Goal: Task Accomplishment & Management: Manage account settings

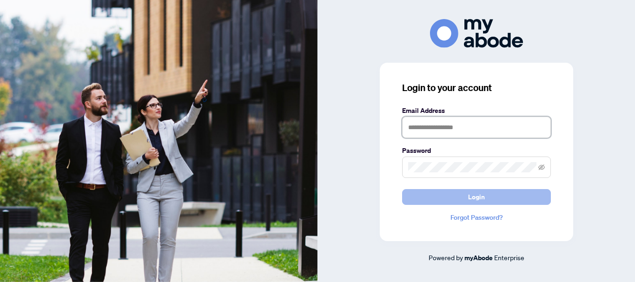
type input "**********"
click at [468, 194] on span "Login" at bounding box center [476, 197] width 17 height 15
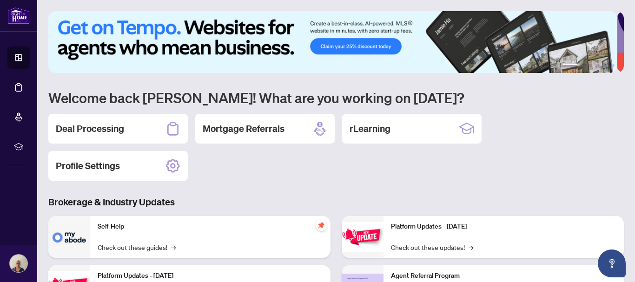
drag, startPoint x: 0, startPoint y: 0, endPoint x: 384, endPoint y: 186, distance: 427.1
click at [384, 186] on div "1 2 3 4 5 6 Welcome back [PERSON_NAME]! What are you working on [DATE]? Deal Pr…" at bounding box center [336, 215] width 576 height 409
click at [90, 124] on h2 "Deal Processing" at bounding box center [90, 128] width 68 height 13
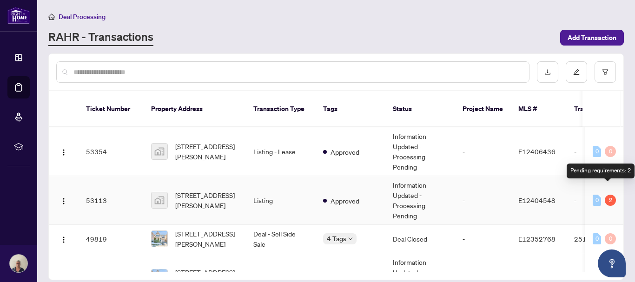
click at [606, 195] on div "2" at bounding box center [610, 200] width 11 height 11
click at [362, 184] on td "Approved" at bounding box center [351, 200] width 70 height 49
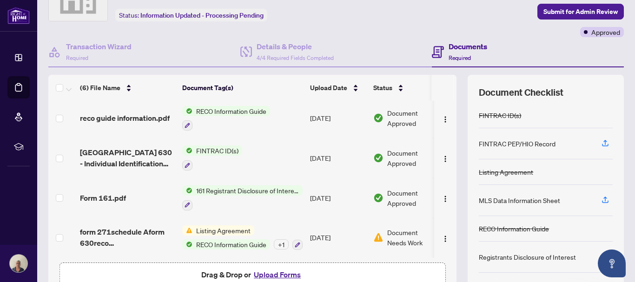
scroll to position [51, 0]
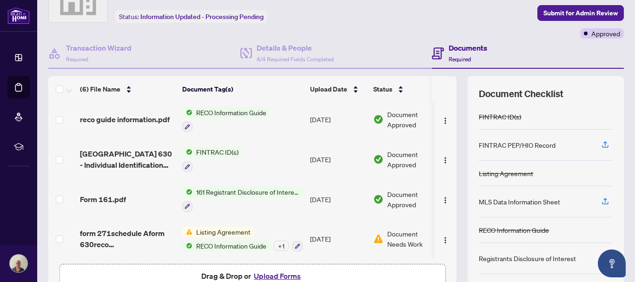
click at [450, 95] on div "(6) File Name Document Tag(s) Upload Date Status form 271schedule Aform 630reco…" at bounding box center [336, 190] width 576 height 228
click at [450, 94] on div "(6) File Name Document Tag(s) Upload Date Status form 271schedule Aform 630reco…" at bounding box center [336, 190] width 576 height 228
click at [446, 113] on td at bounding box center [445, 120] width 22 height 40
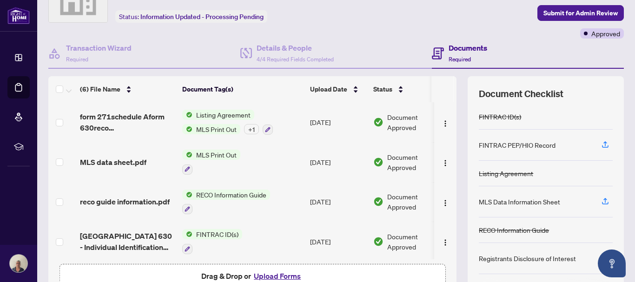
scroll to position [84, 0]
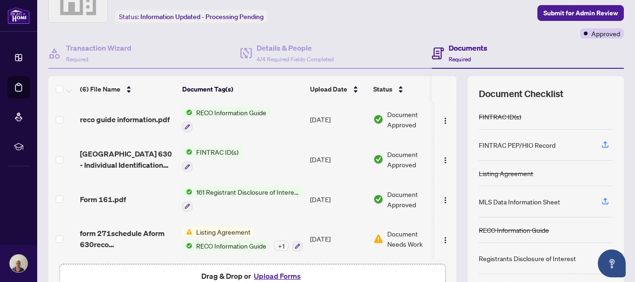
click at [395, 229] on span "Document Needs Work" at bounding box center [411, 239] width 48 height 20
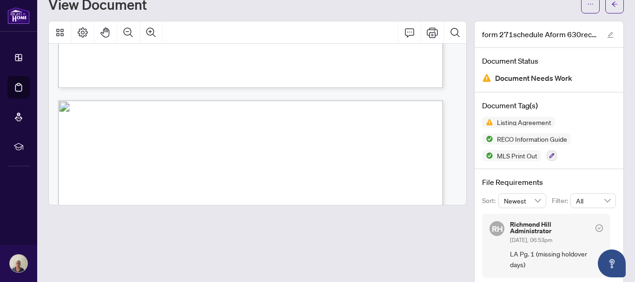
scroll to position [986, 0]
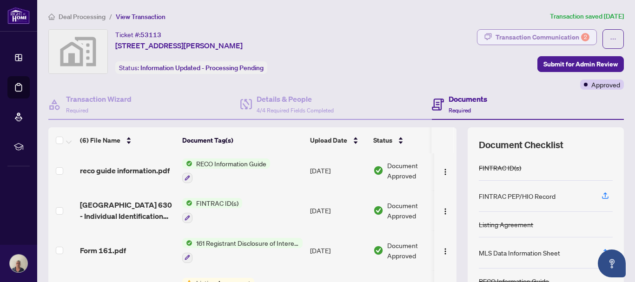
click at [530, 35] on div "Transaction Communication 2" at bounding box center [543, 37] width 94 height 15
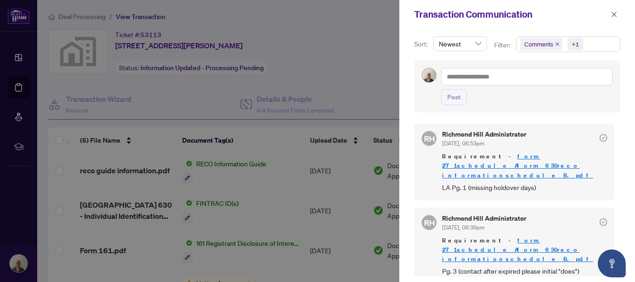
click at [569, 208] on div "[PERSON_NAME][GEOGRAPHIC_DATA][PERSON_NAME] Administrator [DATE], 06:39pm Requi…" at bounding box center [514, 246] width 200 height 77
click at [371, 82] on div at bounding box center [317, 141] width 635 height 282
click at [612, 13] on icon "close" at bounding box center [614, 14] width 5 height 5
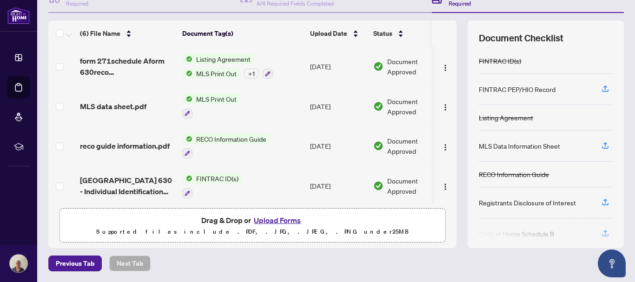
click at [454, 36] on th at bounding box center [455, 33] width 3 height 26
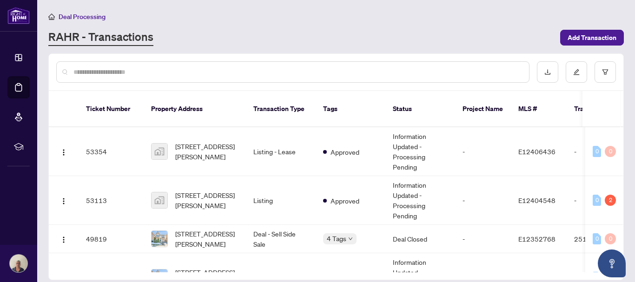
click at [632, 7] on main "Deal Processing [PERSON_NAME] - Transactions Add Transaction Ticket Number Prop…" at bounding box center [336, 141] width 598 height 282
click at [622, 66] on div at bounding box center [336, 72] width 575 height 36
